Goal: Task Accomplishment & Management: Manage account settings

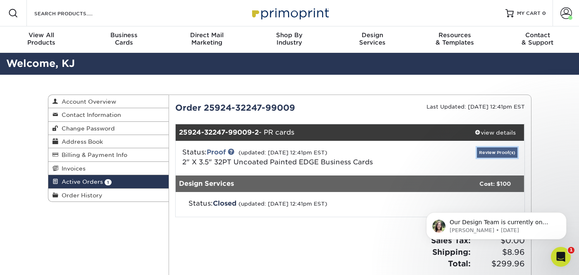
click at [493, 154] on link "Review Proof(s)" at bounding box center [497, 152] width 40 height 10
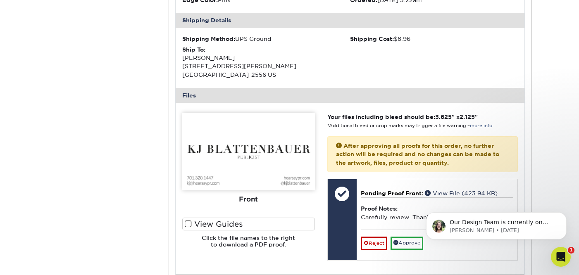
scroll to position [243, 0]
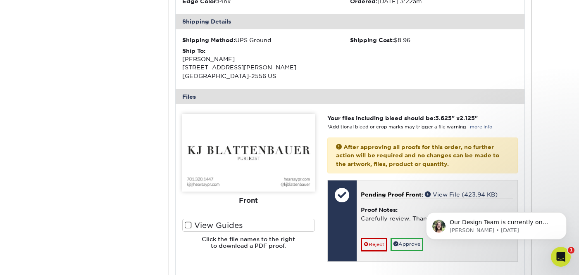
click at [405, 220] on div "Proof Notes: Carefully review. Thanks!" at bounding box center [437, 215] width 152 height 32
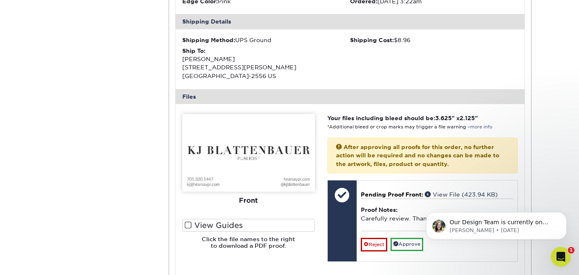
click at [564, 169] on div "Active Orders Account Overview Contact Information Change Password Address Book…" at bounding box center [289, 127] width 579 height 590
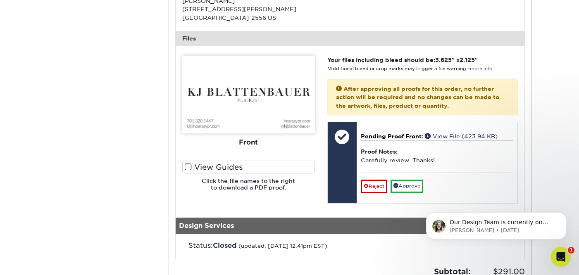
scroll to position [297, 0]
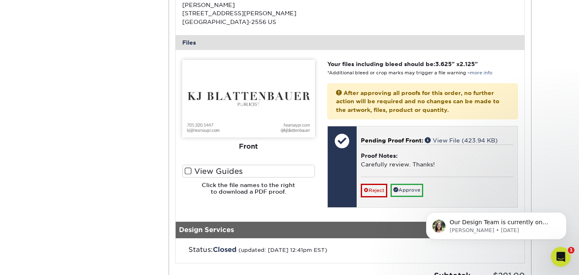
click at [403, 156] on div "Proof Notes: Carefully review. Thanks!" at bounding box center [437, 161] width 152 height 32
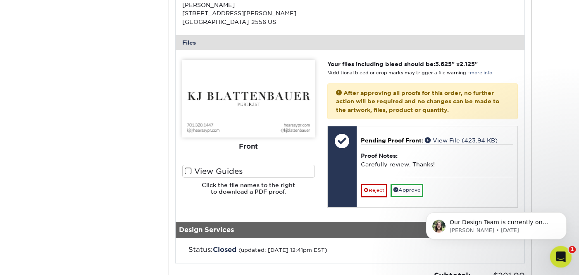
click at [561, 250] on div "Open Intercom Messenger" at bounding box center [559, 255] width 27 height 27
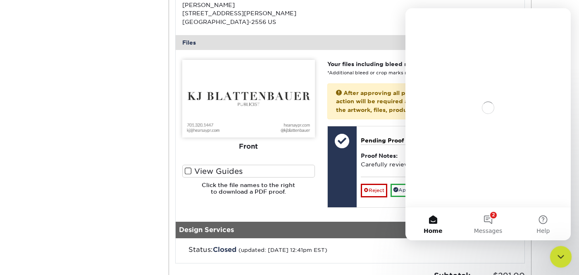
scroll to position [0, 0]
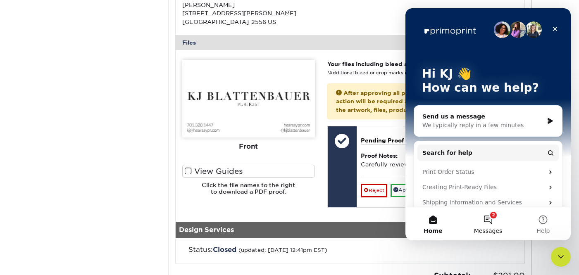
click at [487, 214] on button "2 Messages" at bounding box center [487, 223] width 55 height 33
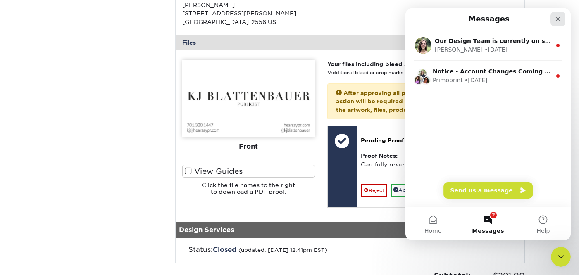
click at [559, 18] on icon "Close" at bounding box center [558, 19] width 5 height 5
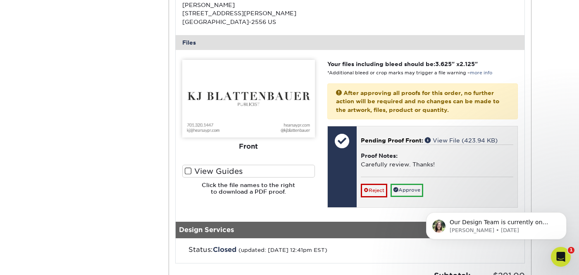
click at [487, 181] on div "Reject Approve Cancel Save We will contact you via email shortly. If you need t…" at bounding box center [437, 187] width 152 height 20
click at [488, 152] on div "Proof Notes: Carefully review. Thanks!" at bounding box center [437, 161] width 152 height 32
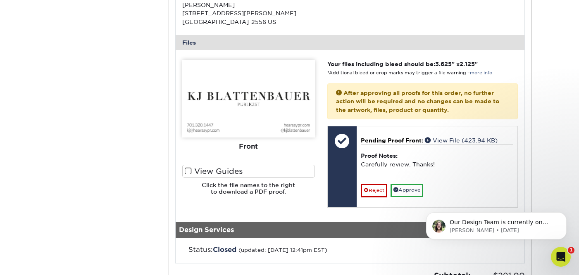
click at [445, 88] on p "After approving all proofs for this order, no further action will be required a…" at bounding box center [422, 101] width 190 height 36
click at [187, 174] on span at bounding box center [188, 171] width 7 height 8
click at [0, 0] on input "View Guides" at bounding box center [0, 0] width 0 height 0
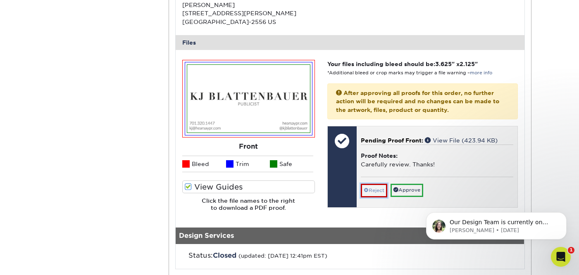
click at [376, 193] on link "Reject" at bounding box center [374, 190] width 26 height 13
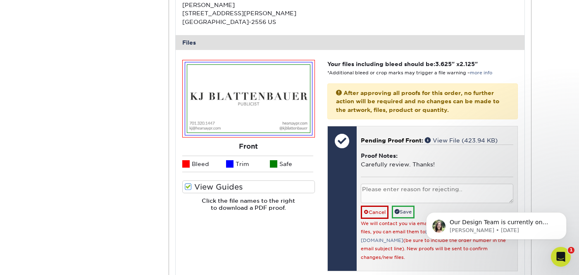
click at [374, 188] on textarea at bounding box center [437, 193] width 152 height 19
type textarea "t"
type textarea "The second i in "publicist" looks bold or slightly larger than the other i. The…"
click at [404, 209] on link "Save" at bounding box center [403, 212] width 23 height 13
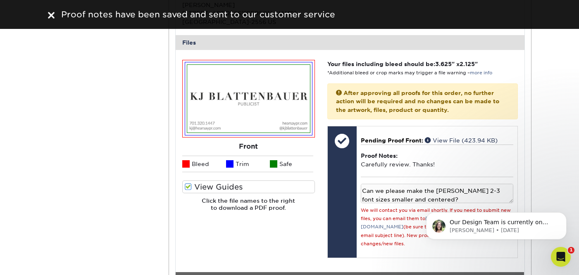
click at [546, 160] on div "Active Orders Account Overview Contact Information Change Password Address Book…" at bounding box center [289, 98] width 579 height 641
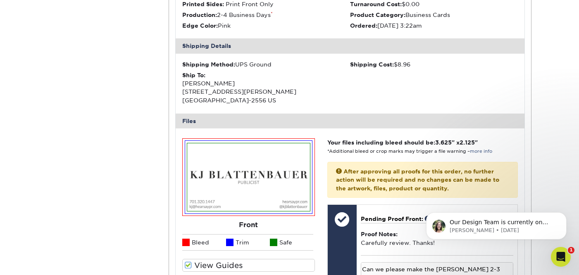
scroll to position [247, 0]
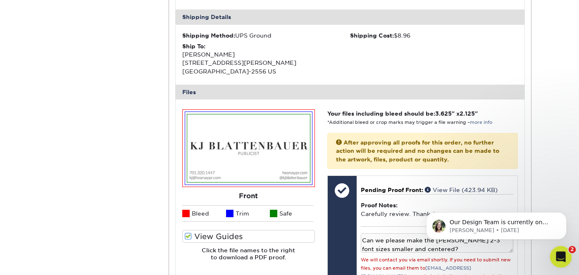
click at [555, 259] on div "Open Intercom Messenger" at bounding box center [559, 255] width 27 height 27
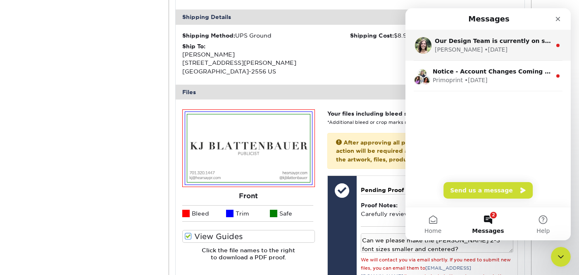
click at [530, 50] on div "[PERSON_NAME] • [DATE]" at bounding box center [493, 49] width 117 height 9
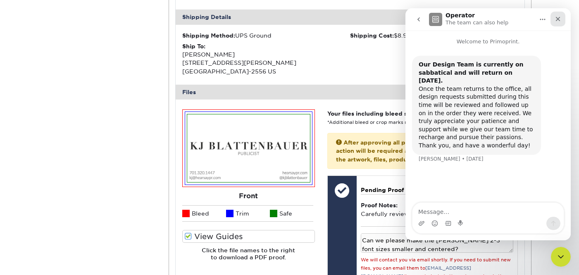
click at [559, 20] on icon "Close" at bounding box center [558, 19] width 5 height 5
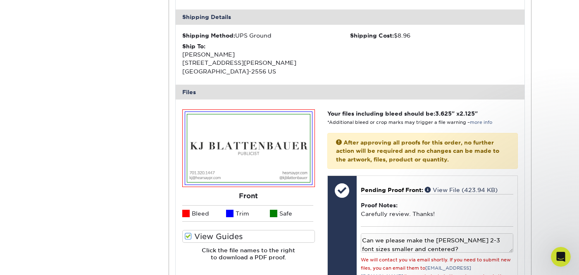
scroll to position [0, 0]
click at [562, 215] on div "Active Orders Account Overview Contact Information Change Password Address Book…" at bounding box center [289, 147] width 579 height 641
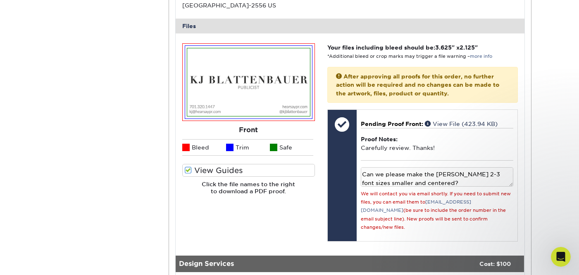
scroll to position [330, 0]
